Goal: Task Accomplishment & Management: Manage account settings

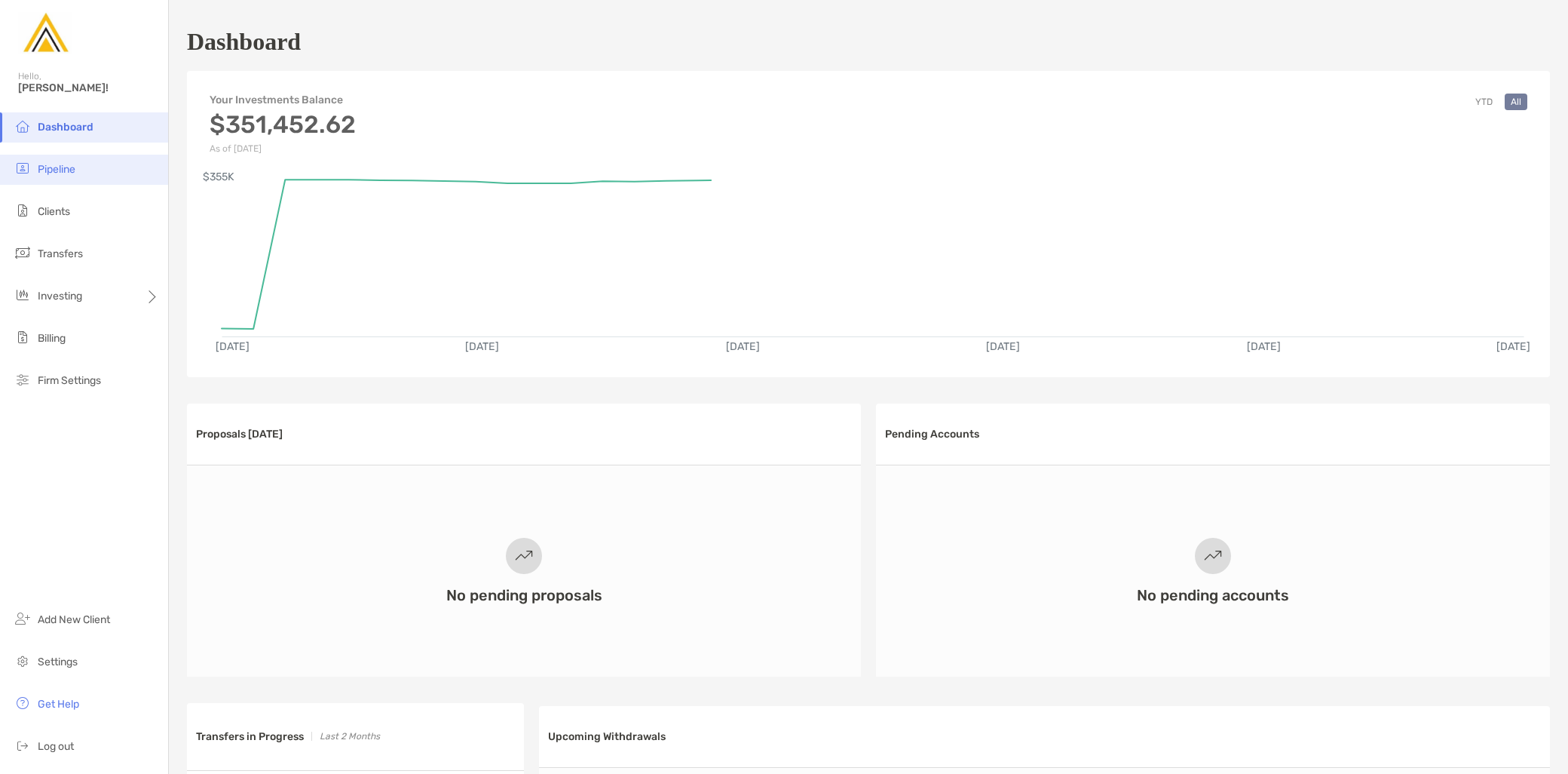
click at [83, 168] on li "Pipeline" at bounding box center [83, 169] width 168 height 30
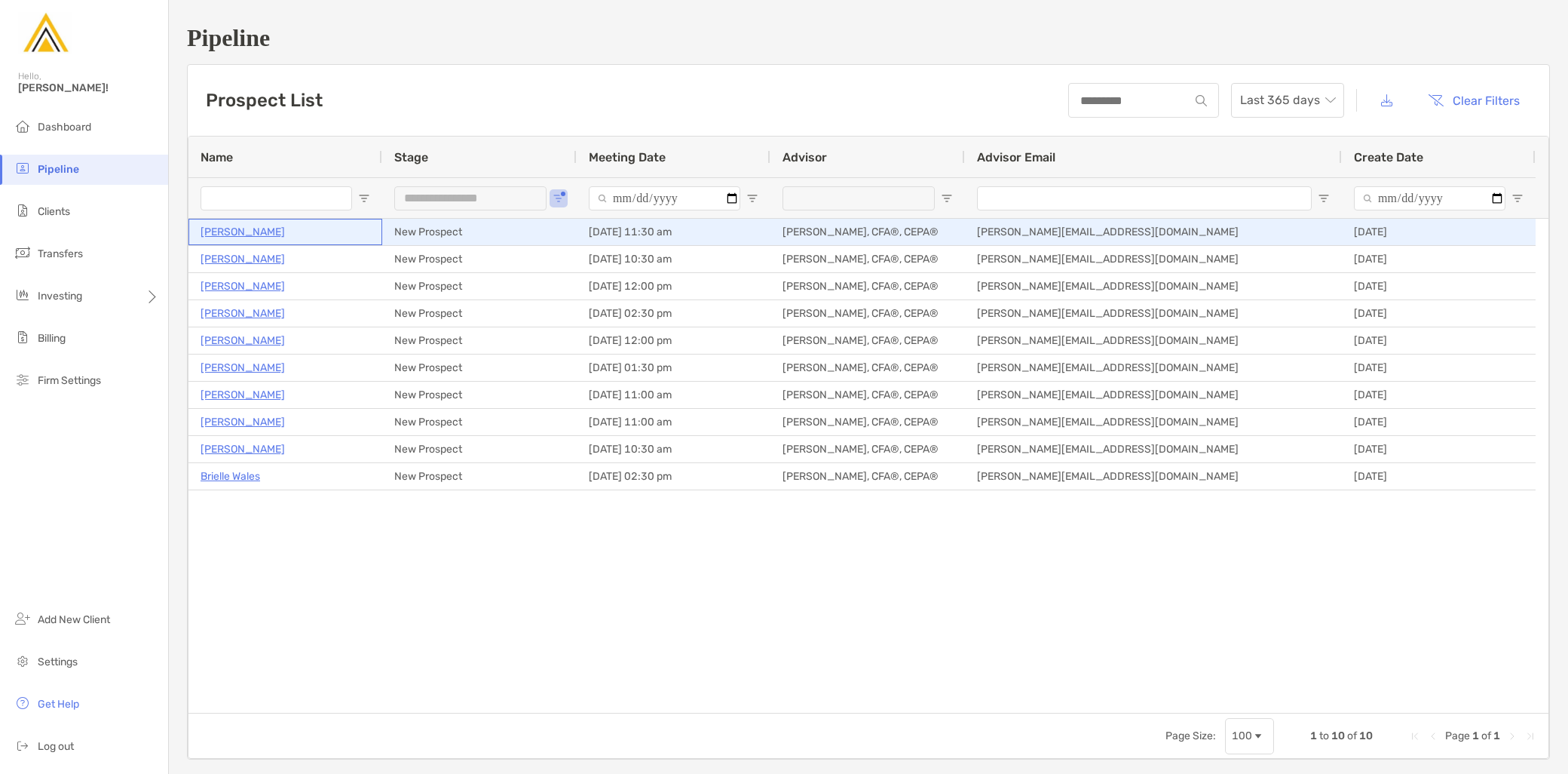
click at [234, 236] on p "Stephen Vitulli" at bounding box center [242, 231] width 84 height 18
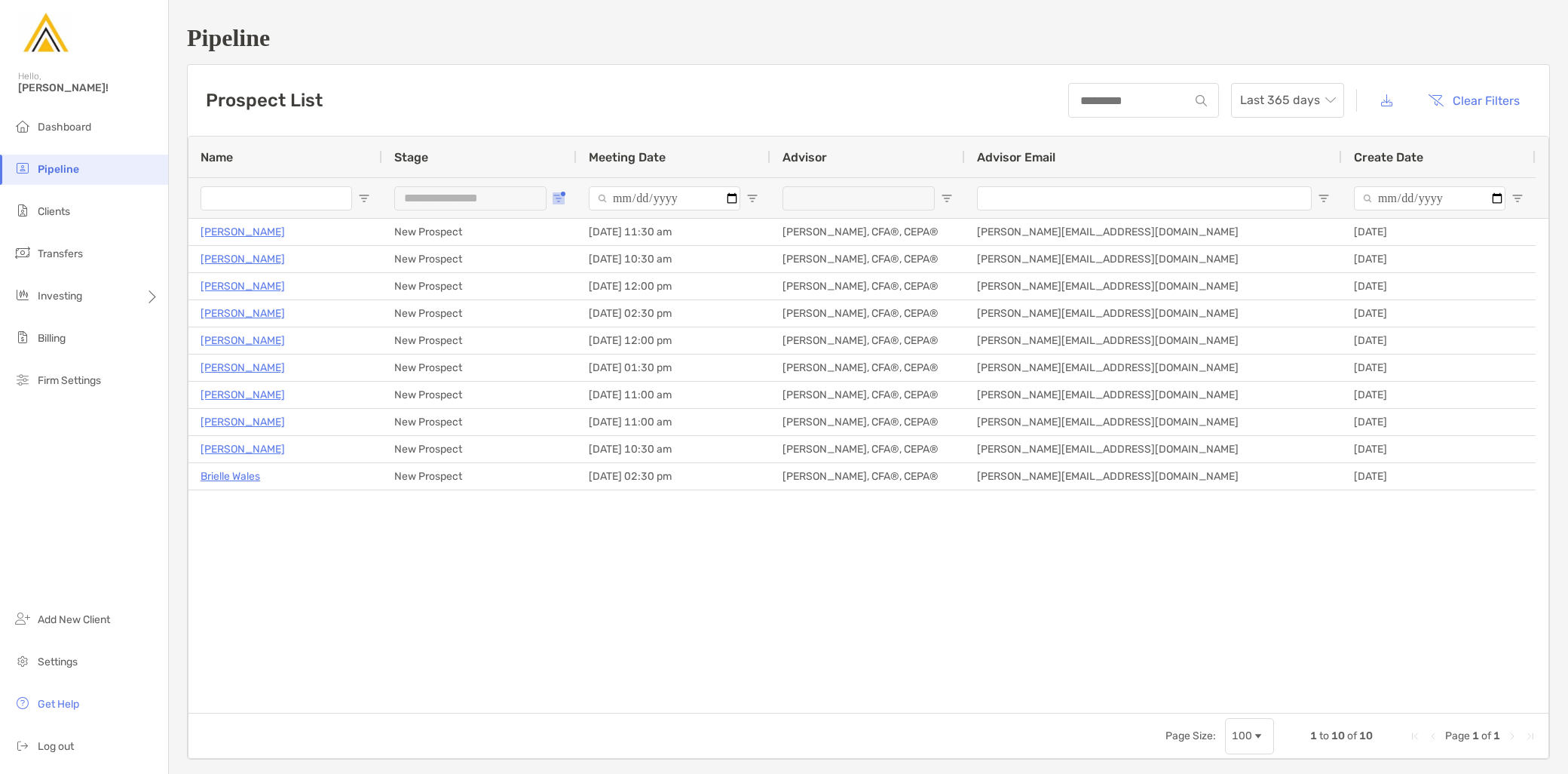
click at [560, 199] on span "Open Filter Menu" at bounding box center [559, 198] width 12 height 12
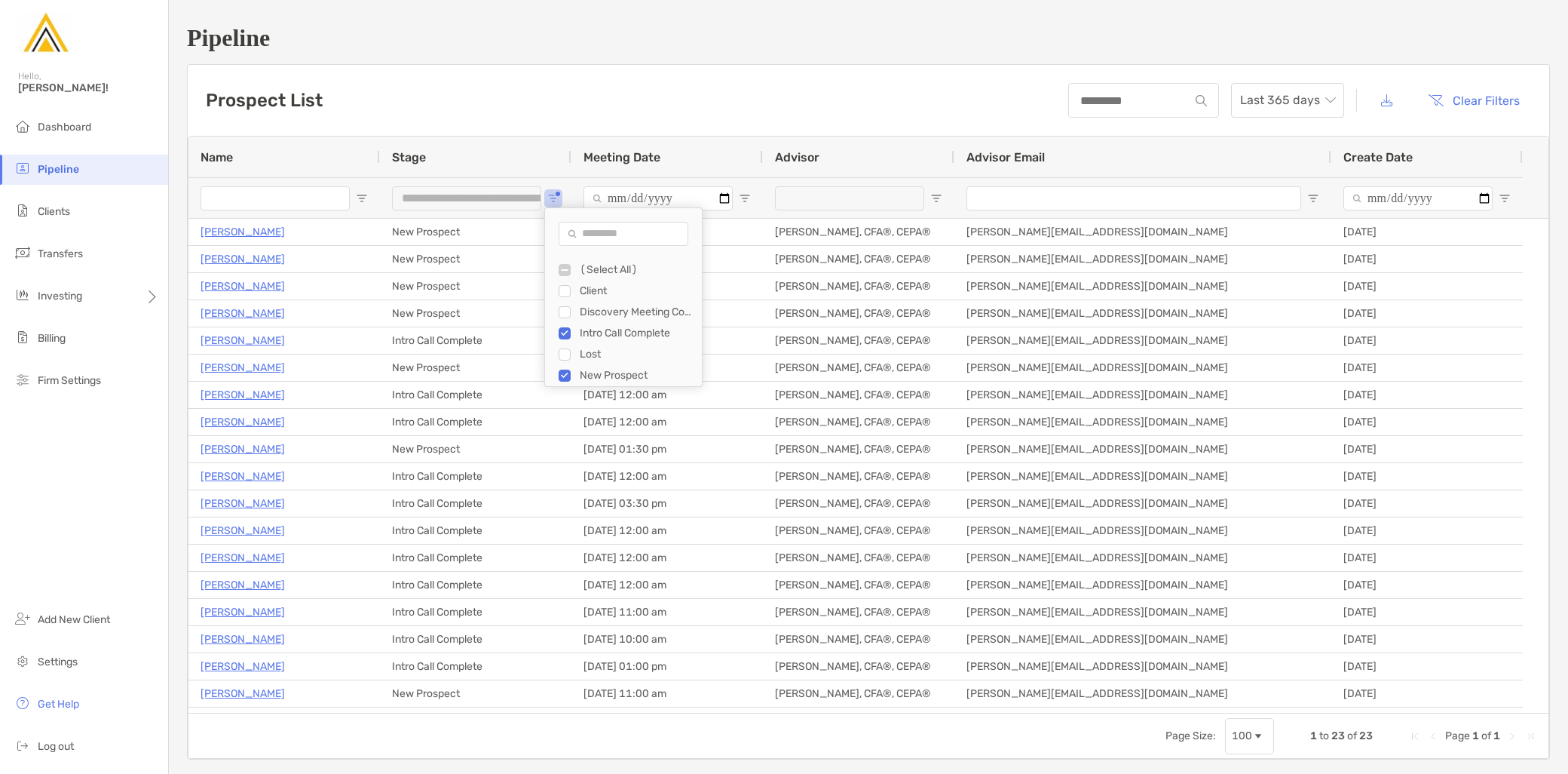
type input "**********"
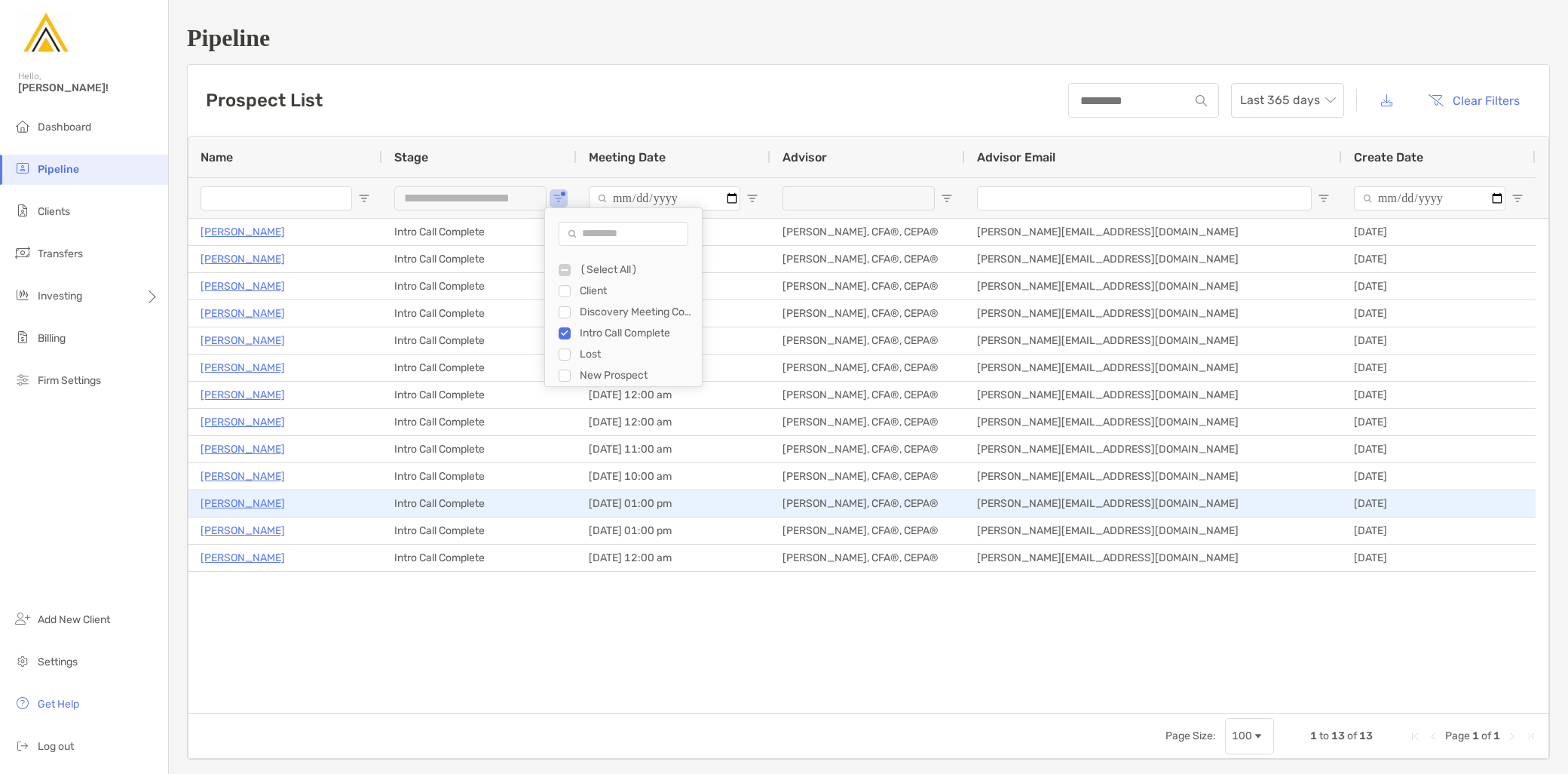
click at [240, 500] on p "[PERSON_NAME]" at bounding box center [242, 502] width 84 height 18
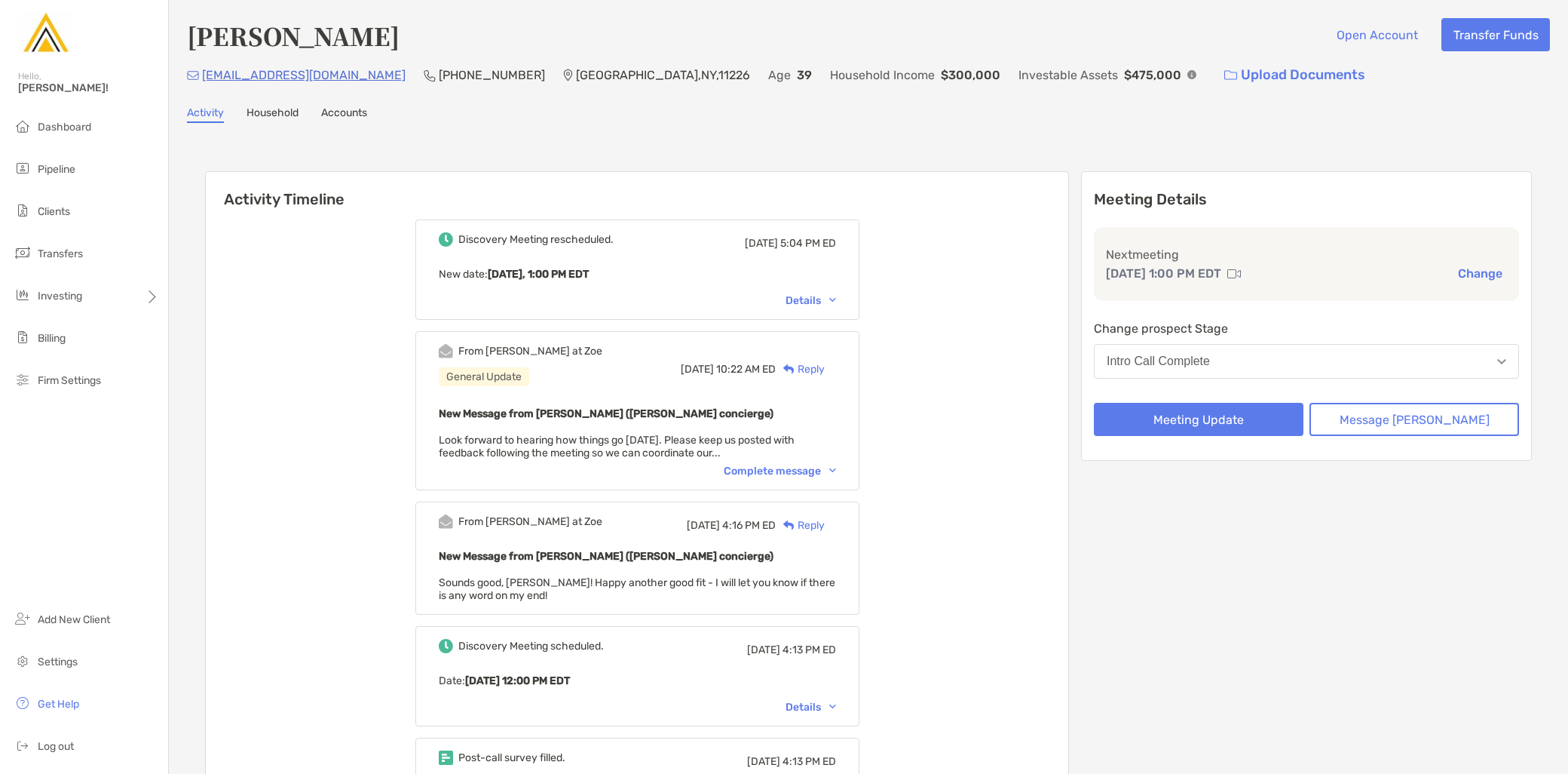
click at [1241, 268] on img at bounding box center [1234, 274] width 14 height 12
click at [835, 290] on div "Discovery Meeting rescheduled. Tue, Aug 26 5:04 PM ED New date : Today, 1:00 PM…" at bounding box center [637, 269] width 444 height 100
click at [836, 297] on div "Details" at bounding box center [811, 300] width 50 height 13
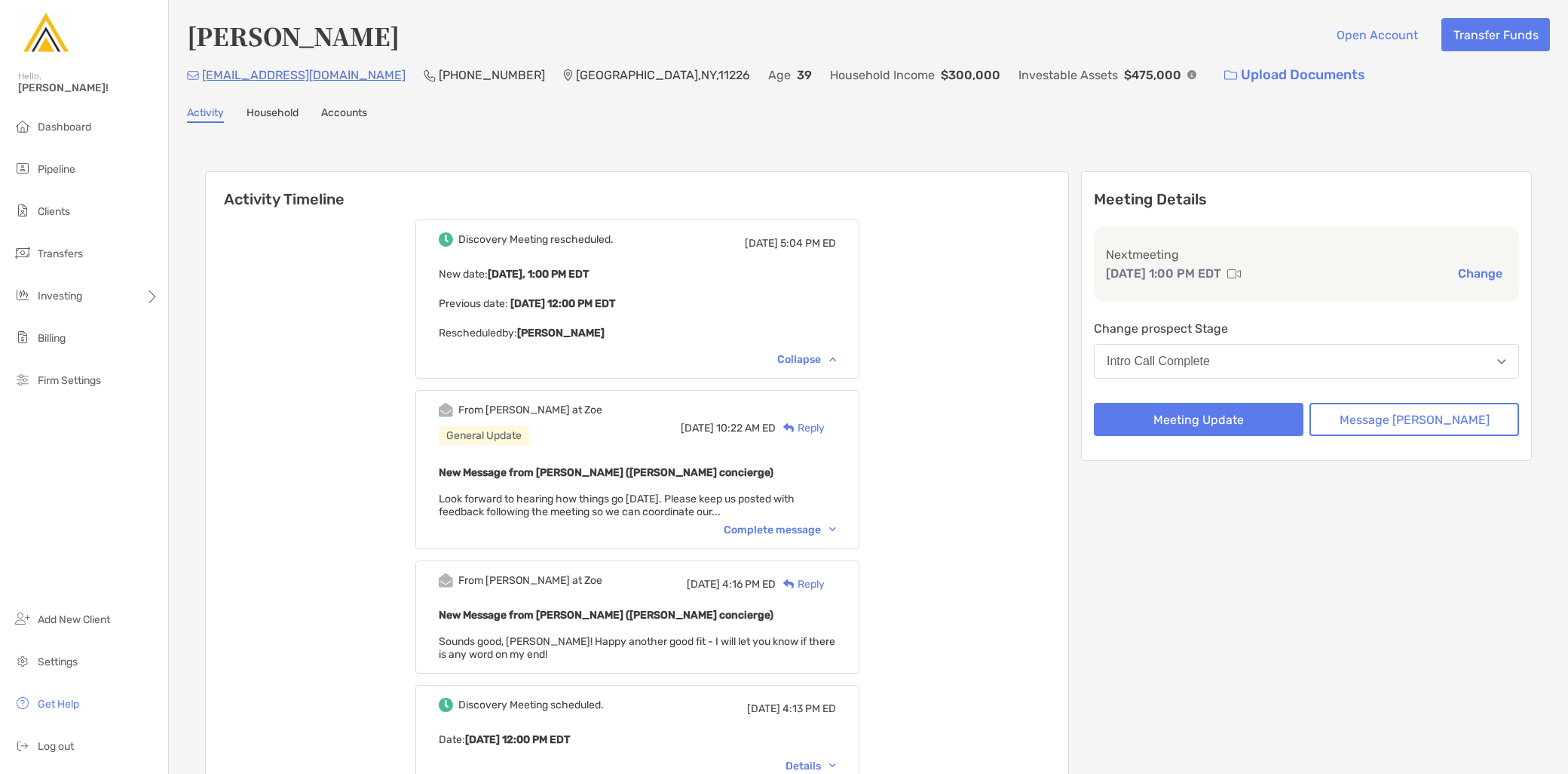
click at [1221, 267] on p "Sep 3, 1:00 PM EDT" at bounding box center [1164, 273] width 115 height 18
drag, startPoint x: 1252, startPoint y: 267, endPoint x: 1233, endPoint y: 263, distance: 19.4
click at [1221, 264] on p "Sep 3, 1:00 PM EDT" at bounding box center [1164, 273] width 115 height 18
click at [1208, 268] on p "Sep 3, 1:00 PM EDT" at bounding box center [1164, 273] width 115 height 18
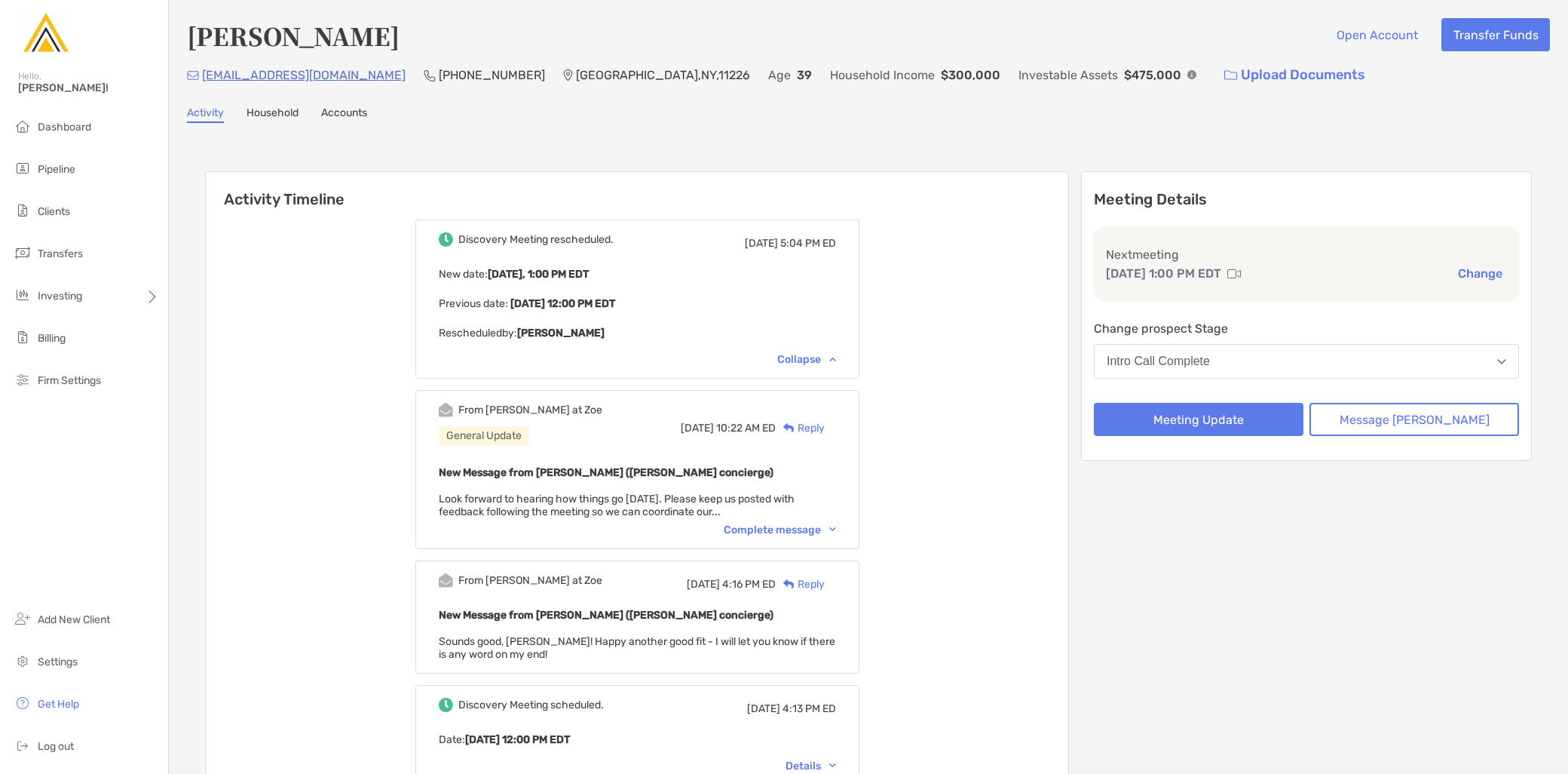
click at [1241, 268] on img at bounding box center [1234, 274] width 14 height 12
